Goal: Task Accomplishment & Management: Use online tool/utility

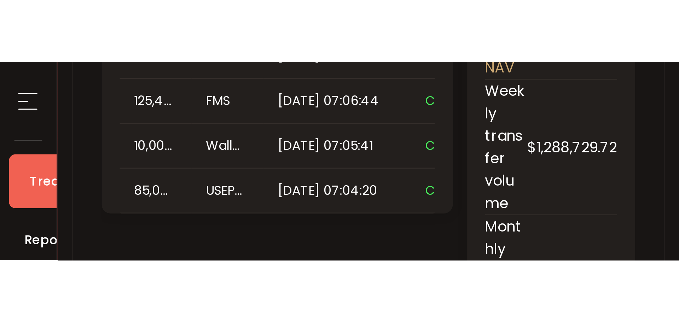
scroll to position [101, 0]
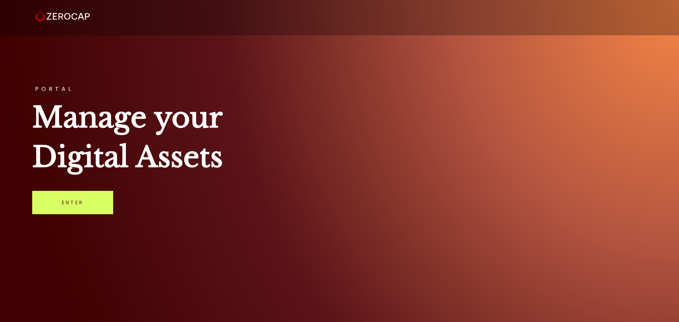
click at [100, 203] on link "Enter" at bounding box center [72, 202] width 81 height 23
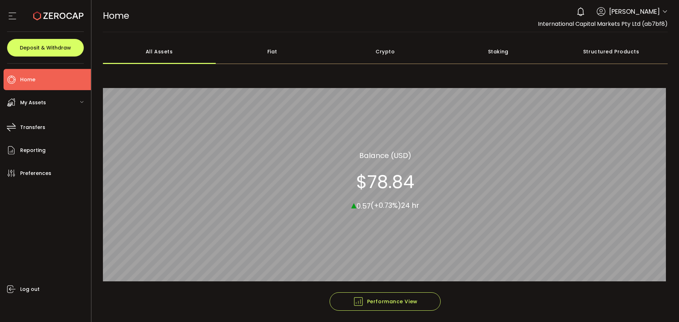
click at [650, 11] on span "[PERSON_NAME]" at bounding box center [634, 12] width 51 height 10
click at [659, 11] on div "0 Aaditya Achreja Account International Capital Markets Pty Ltd (ab7bf8) Raw Tr…" at bounding box center [620, 12] width 95 height 16
click at [662, 11] on icon at bounding box center [665, 12] width 6 height 6
drag, startPoint x: 665, startPoint y: 12, endPoint x: 661, endPoint y: 29, distance: 16.7
click at [664, 12] on icon at bounding box center [665, 12] width 6 height 6
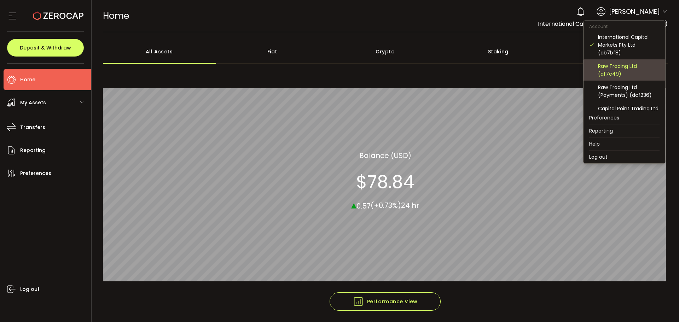
click at [615, 67] on div "Raw Trading Ltd (af7c49)" at bounding box center [629, 70] width 62 height 16
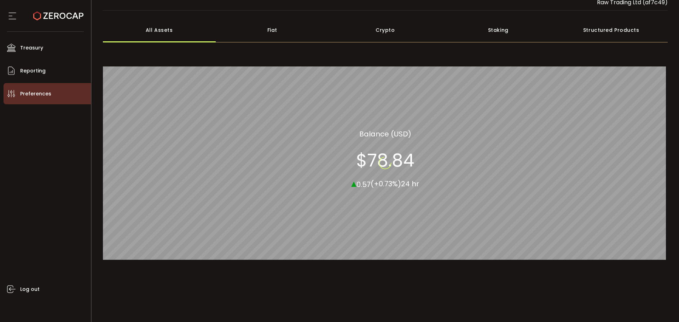
scroll to position [26, 0]
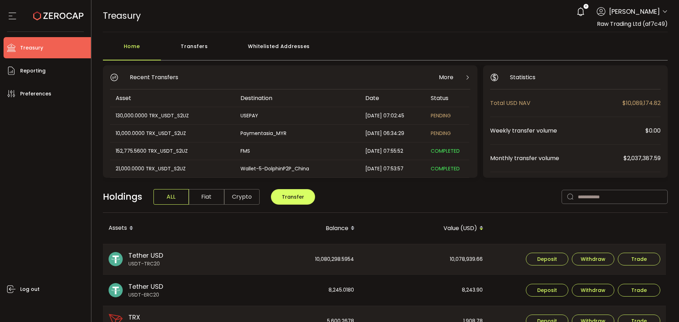
click at [190, 47] on div "Transfers" at bounding box center [194, 49] width 67 height 21
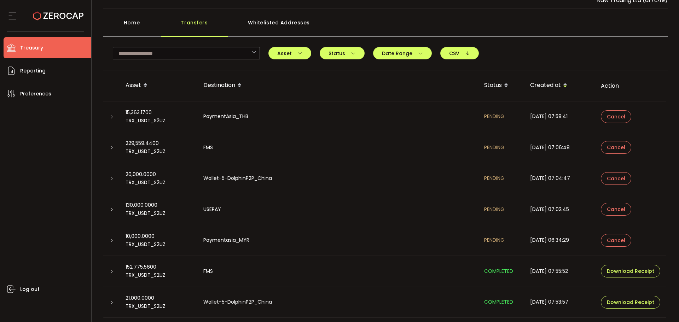
scroll to position [49, 0]
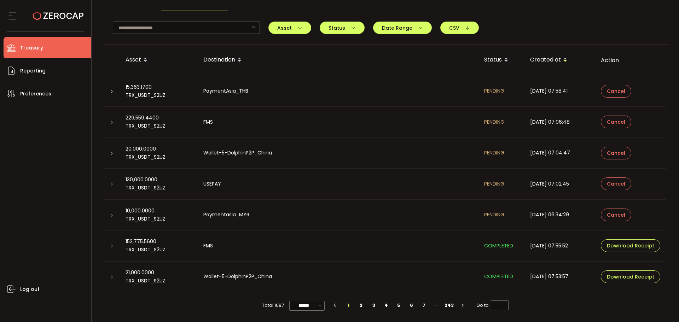
click at [112, 216] on icon at bounding box center [112, 215] width 4 height 4
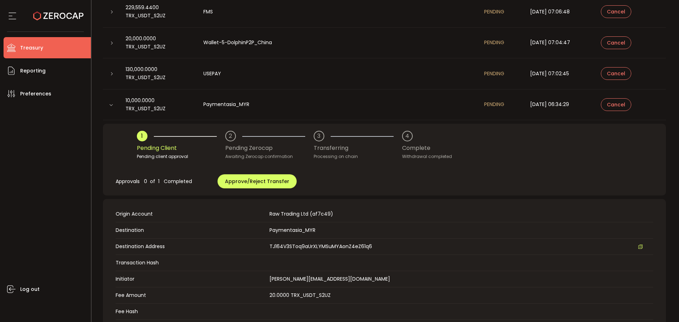
scroll to position [262, 0]
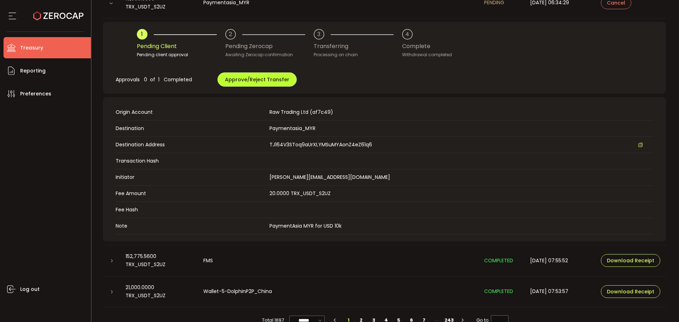
click at [233, 81] on span "Approve/Reject Transfer" at bounding box center [257, 79] width 64 height 7
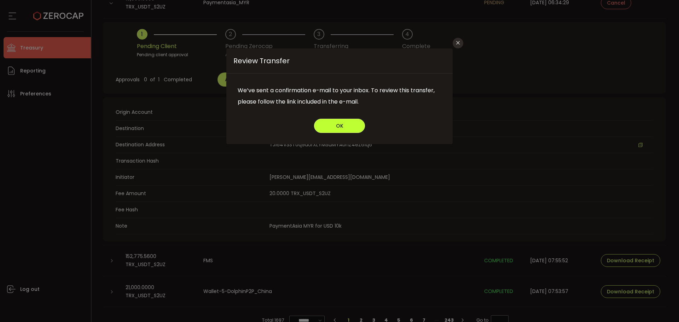
click at [353, 126] on button "OK" at bounding box center [339, 126] width 51 height 14
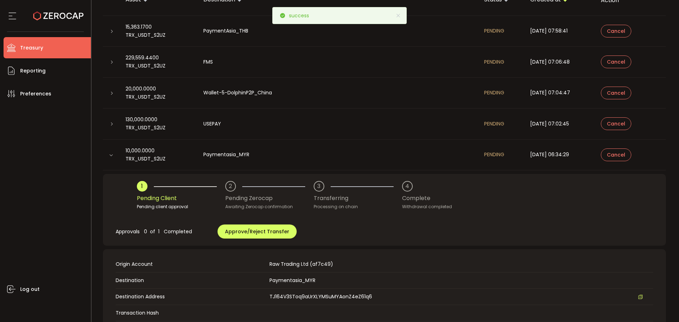
scroll to position [85, 0]
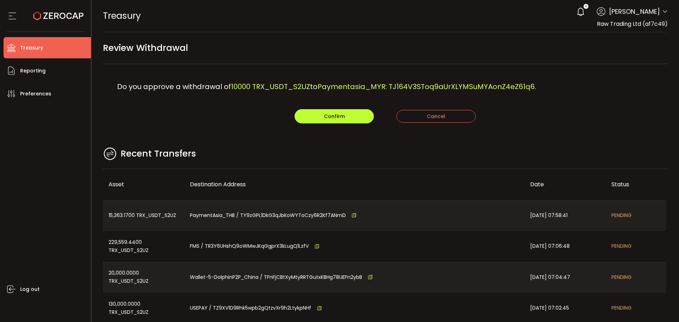
click at [337, 119] on span "Confirm" at bounding box center [334, 116] width 21 height 7
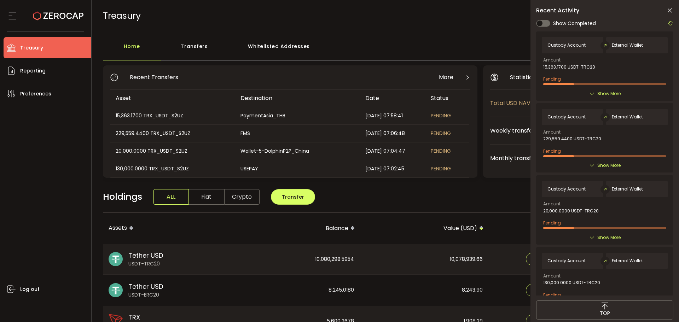
click at [184, 42] on div "Transfers" at bounding box center [194, 49] width 67 height 21
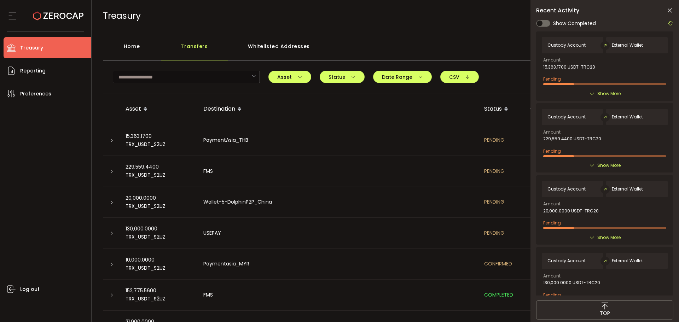
click at [109, 138] on div at bounding box center [112, 140] width 6 height 7
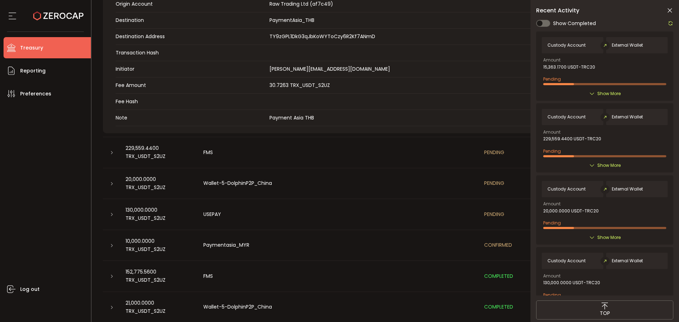
scroll to position [99, 0]
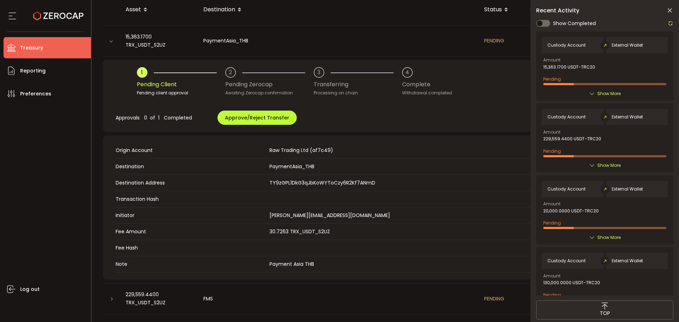
click at [248, 121] on span "Approve/Reject Transfer" at bounding box center [257, 117] width 64 height 7
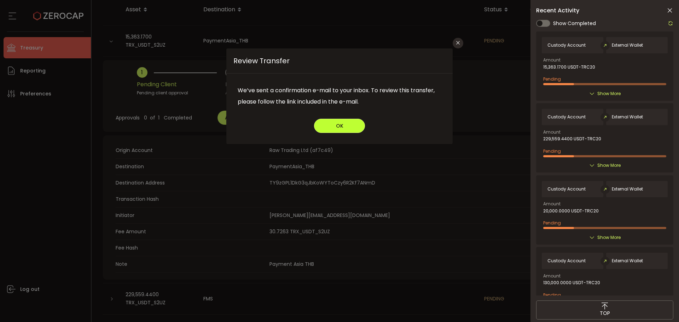
click at [326, 124] on button "OK" at bounding box center [339, 126] width 51 height 14
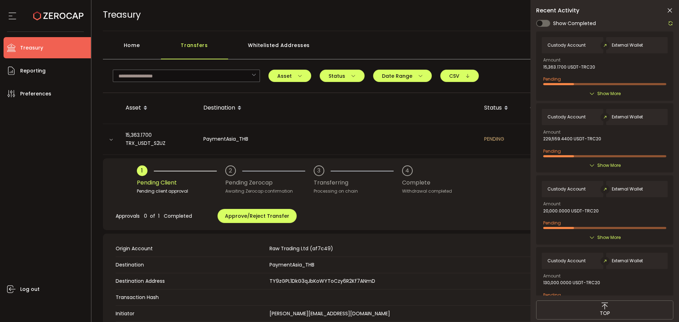
scroll to position [0, 0]
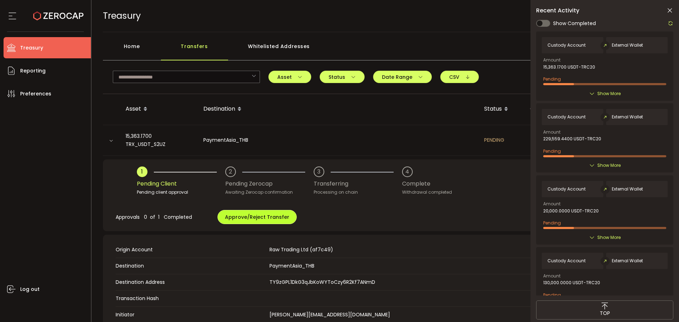
click at [260, 214] on span "Approve/Reject Transfer" at bounding box center [257, 217] width 64 height 7
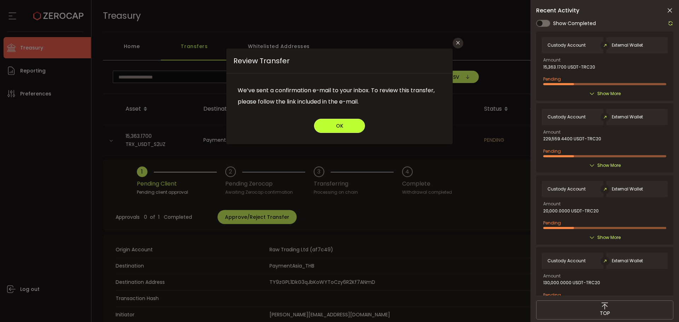
click at [331, 127] on button "OK" at bounding box center [339, 126] width 51 height 14
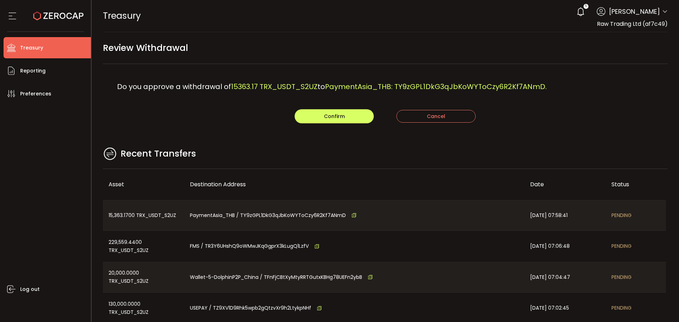
click at [556, 140] on main "Review Withdrawal Do you approve a withdrawal of 15363.17 TRX_USDT_S2UZ to Paym…" at bounding box center [386, 204] width 588 height 344
click at [326, 120] on button "Confirm" at bounding box center [334, 116] width 79 height 14
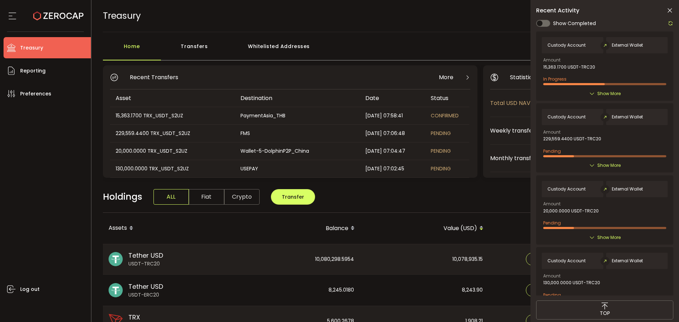
click at [189, 48] on div "Transfers" at bounding box center [194, 49] width 67 height 21
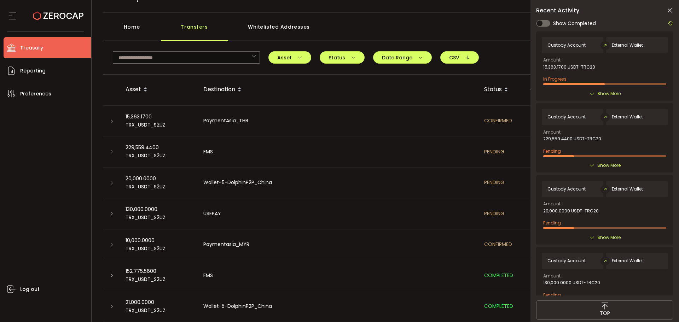
scroll to position [35, 0]
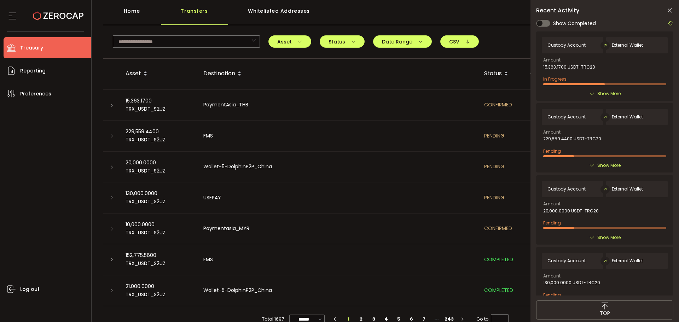
click at [109, 197] on div at bounding box center [112, 197] width 6 height 7
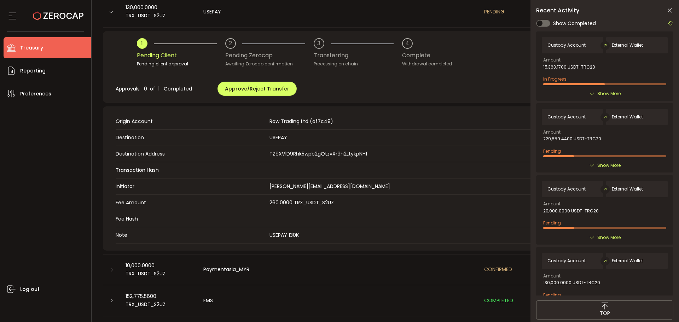
scroll to position [177, 0]
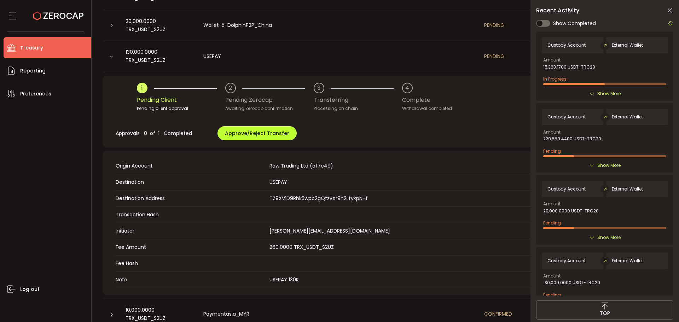
click at [248, 134] on span "Approve/Reject Transfer" at bounding box center [257, 133] width 64 height 7
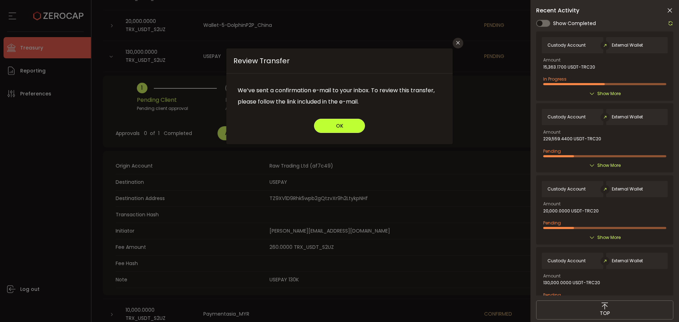
drag, startPoint x: 334, startPoint y: 127, endPoint x: 334, endPoint y: 131, distance: 3.6
click at [334, 128] on button "OK" at bounding box center [339, 126] width 51 height 14
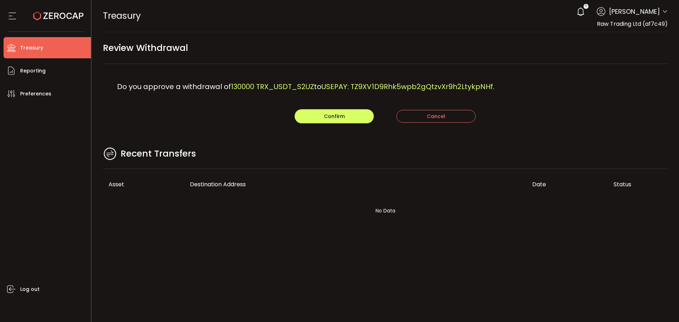
click at [356, 134] on main "Review Withdrawal Do you approve a withdrawal of 130000 TRX_USDT_S2UZ to USEPAY…" at bounding box center [386, 137] width 588 height 210
click at [355, 111] on button "Confirm" at bounding box center [334, 116] width 79 height 14
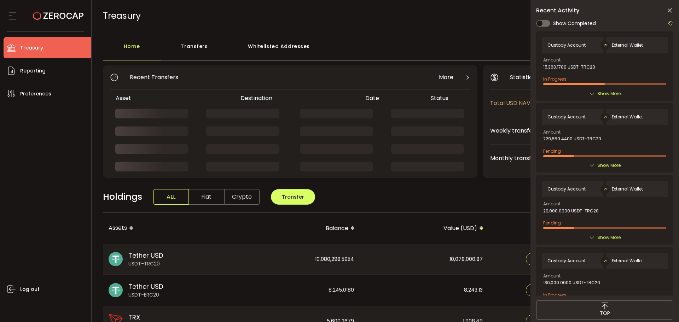
drag, startPoint x: 195, startPoint y: 50, endPoint x: 204, endPoint y: 63, distance: 16.2
click at [196, 52] on div "Transfers" at bounding box center [194, 49] width 67 height 21
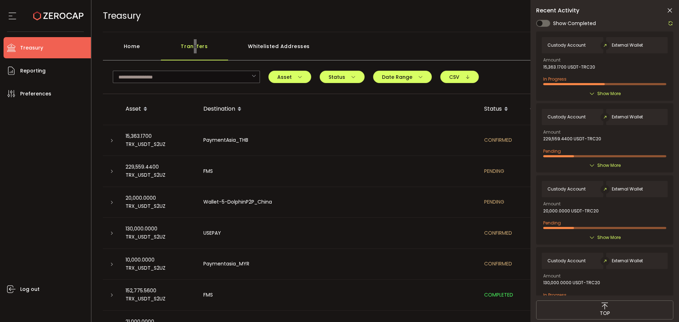
scroll to position [35, 0]
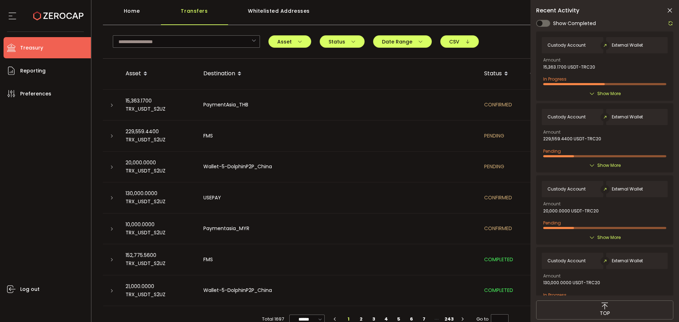
click at [112, 166] on icon at bounding box center [112, 167] width 4 height 4
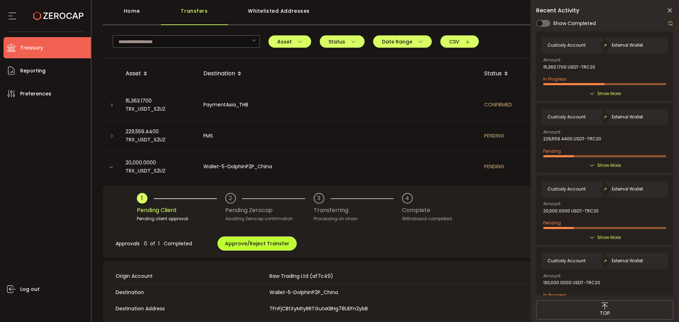
click at [223, 243] on button "Approve/Reject Transfer" at bounding box center [257, 244] width 79 height 14
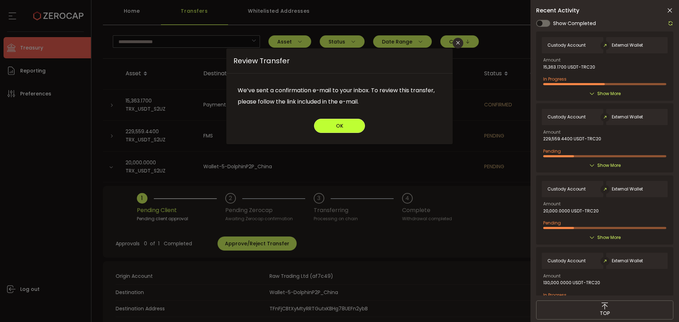
click at [326, 125] on button "OK" at bounding box center [339, 126] width 51 height 14
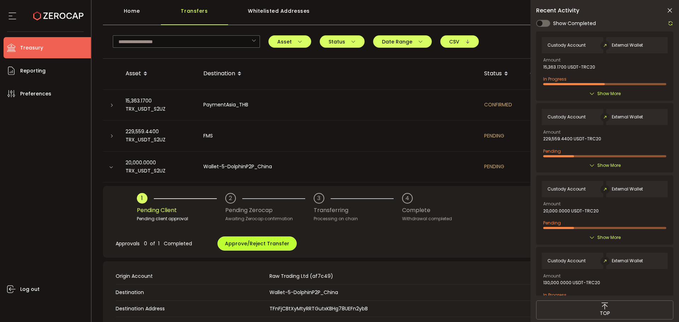
click at [251, 243] on span "Approve/Reject Transfer" at bounding box center [257, 243] width 64 height 7
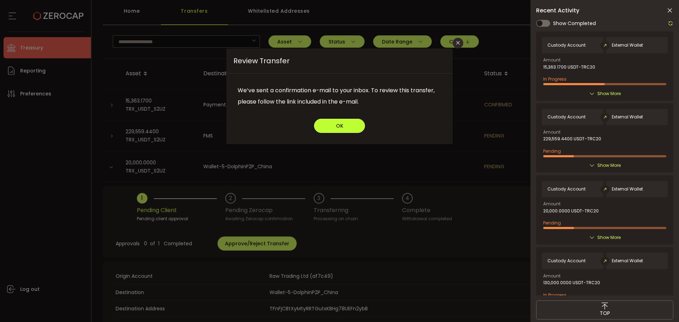
drag, startPoint x: 350, startPoint y: 128, endPoint x: 346, endPoint y: 131, distance: 4.6
click at [349, 128] on button "OK" at bounding box center [339, 126] width 51 height 14
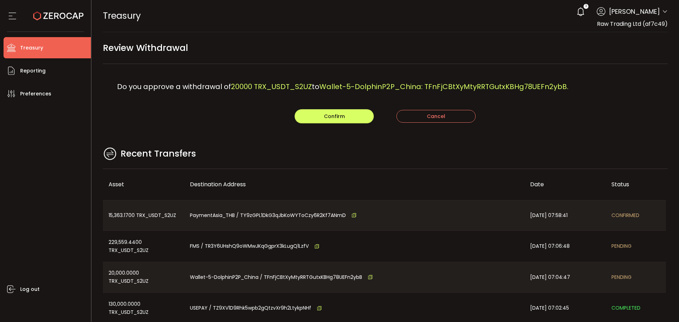
click at [383, 83] on span "Wallet-5-DolphinP2P_China: TFnFjCBtXyMtyRRTGutxKBHg78UEFn2ybB." at bounding box center [444, 87] width 249 height 10
click at [346, 111] on button "Confirm" at bounding box center [334, 116] width 79 height 14
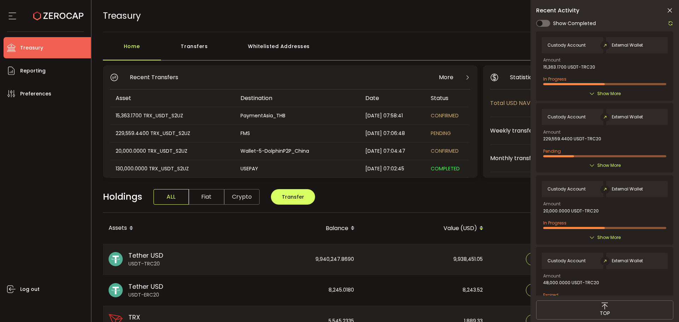
click at [188, 40] on div "Transfers" at bounding box center [194, 49] width 67 height 21
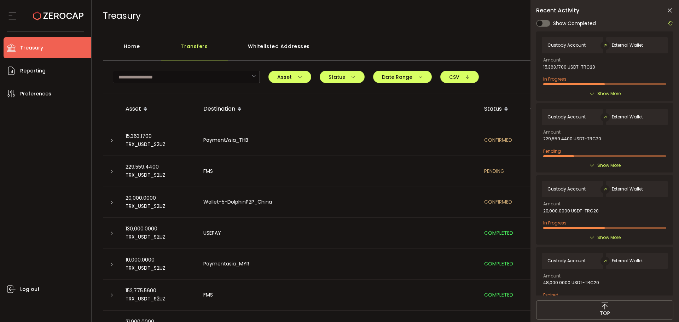
drag, startPoint x: 113, startPoint y: 168, endPoint x: 117, endPoint y: 170, distance: 5.3
click at [113, 169] on div at bounding box center [112, 171] width 6 height 7
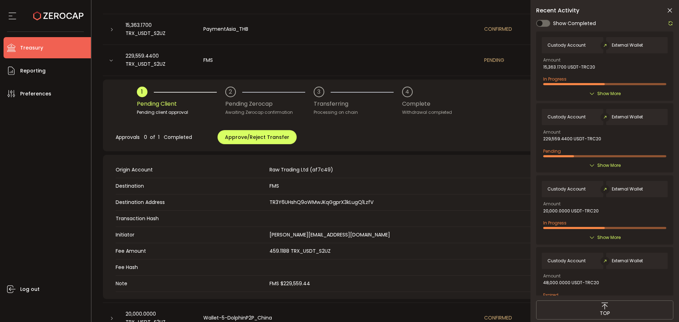
scroll to position [177, 0]
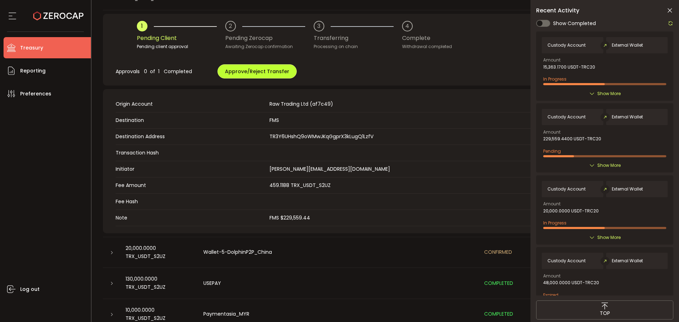
click at [244, 74] on span "Approve/Reject Transfer" at bounding box center [257, 71] width 64 height 7
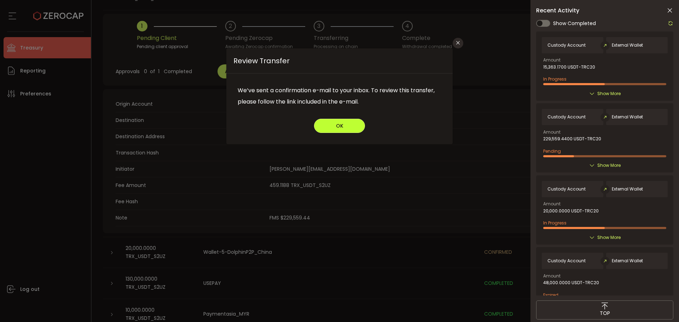
click at [340, 124] on span "OK" at bounding box center [339, 126] width 7 height 5
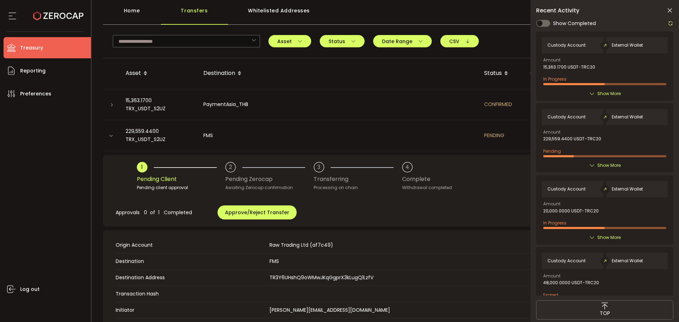
scroll to position [35, 0]
click at [244, 212] on span "Approve/Reject Transfer" at bounding box center [257, 213] width 64 height 7
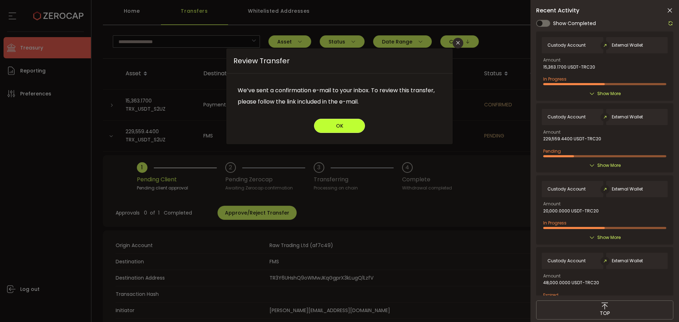
click at [331, 124] on button "OK" at bounding box center [339, 126] width 51 height 14
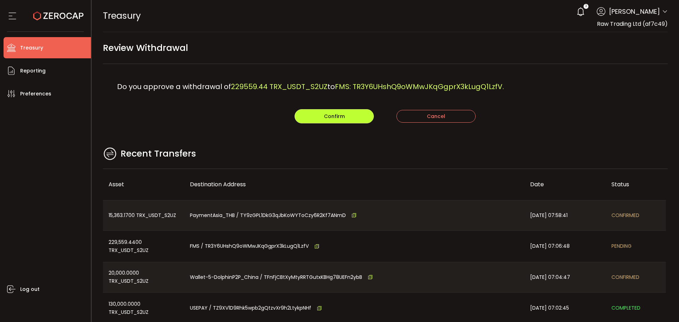
click at [305, 113] on button "Confirm" at bounding box center [334, 116] width 79 height 14
